Goal: Navigation & Orientation: Find specific page/section

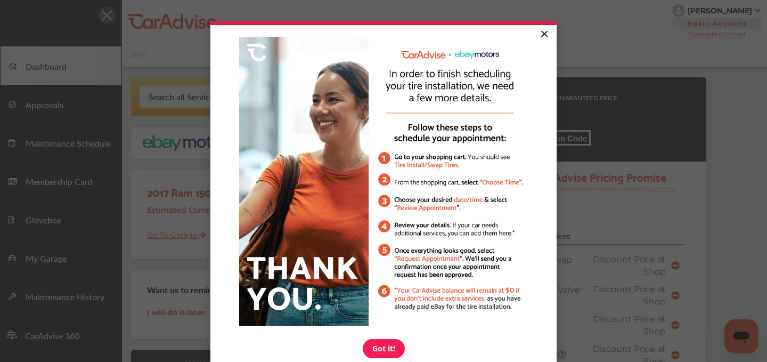
click at [548, 35] on link "×" at bounding box center [544, 34] width 19 height 19
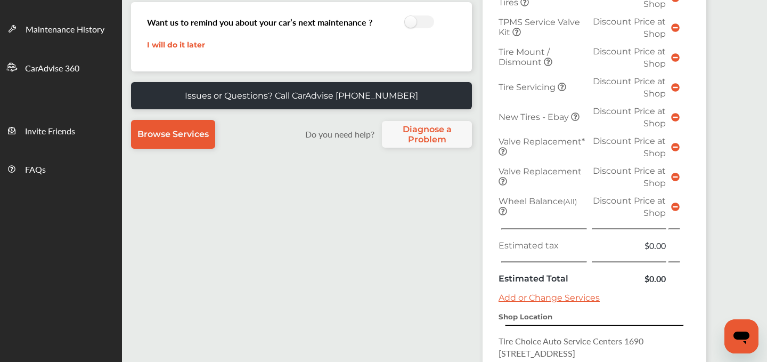
scroll to position [250, 0]
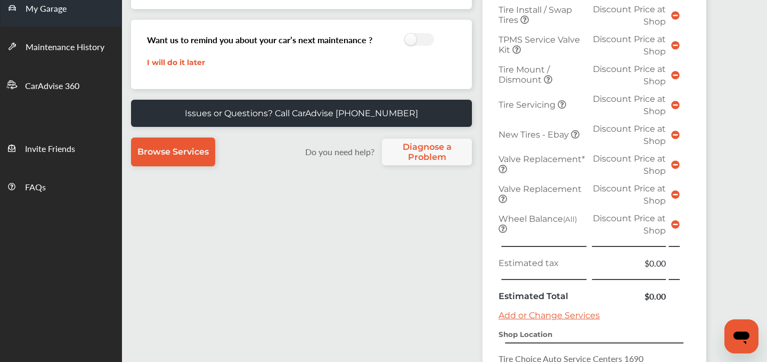
click at [47, 11] on span "My Garage" at bounding box center [46, 9] width 41 height 14
